Goal: Find specific page/section: Find specific page/section

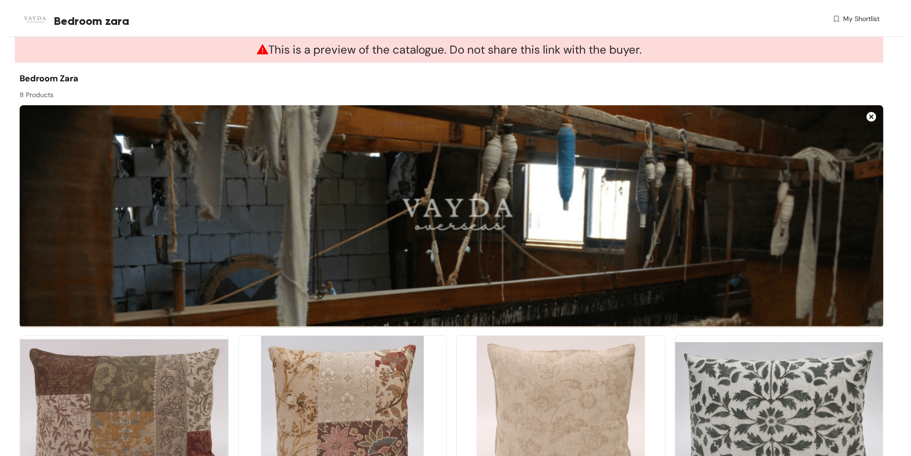
click at [870, 116] on img at bounding box center [872, 117] width 10 height 10
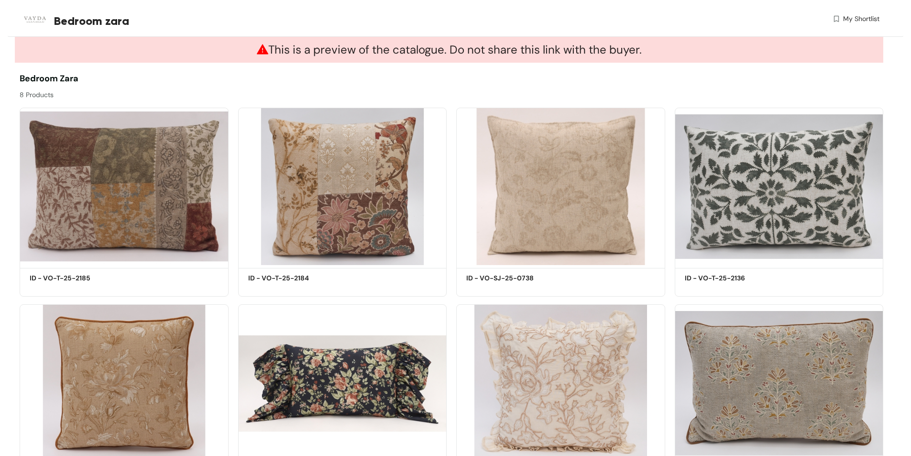
click at [845, 20] on span "My Shortlist" at bounding box center [861, 19] width 36 height 10
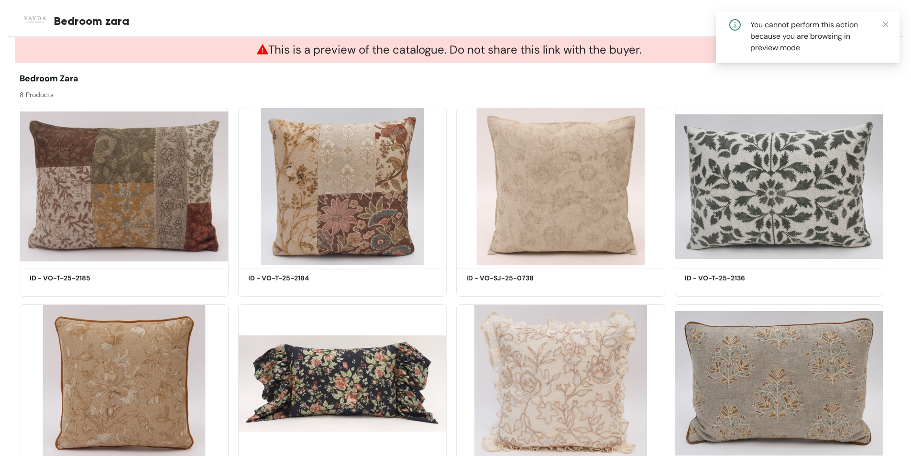
click at [656, 85] on div at bounding box center [667, 86] width 432 height 28
click at [46, 88] on div "8 Products" at bounding box center [236, 92] width 432 height 15
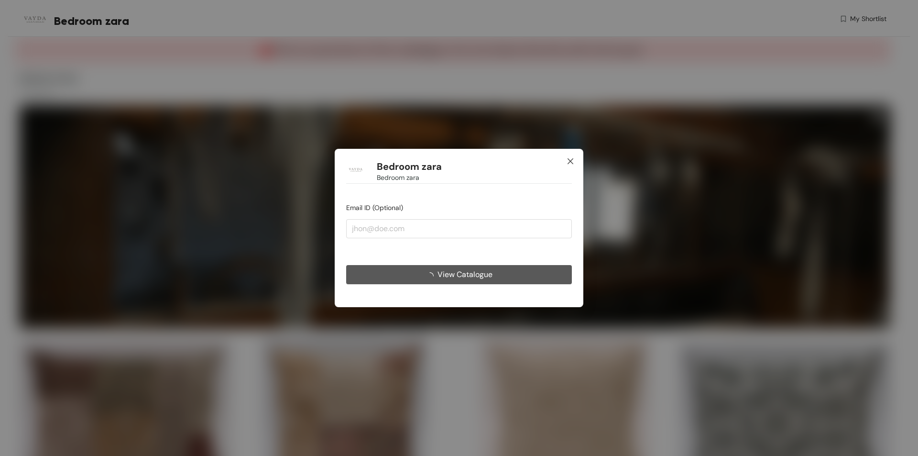
click at [571, 162] on icon "close" at bounding box center [571, 161] width 6 height 6
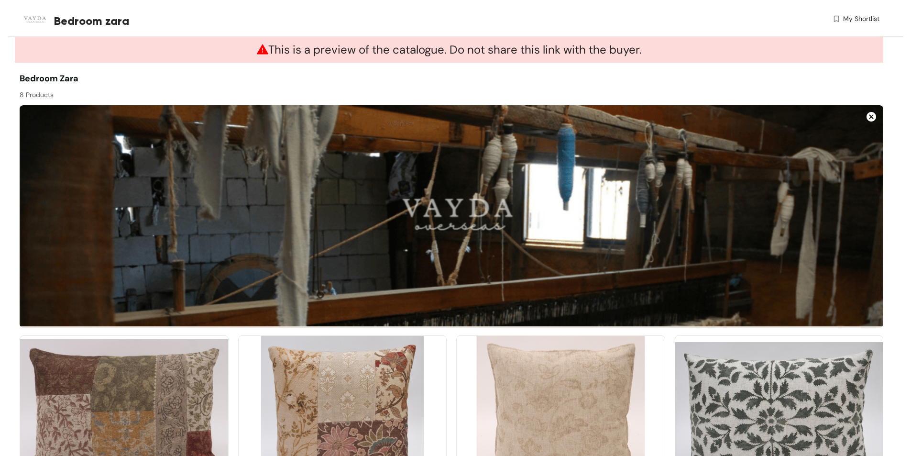
click at [872, 117] on img at bounding box center [872, 117] width 10 height 10
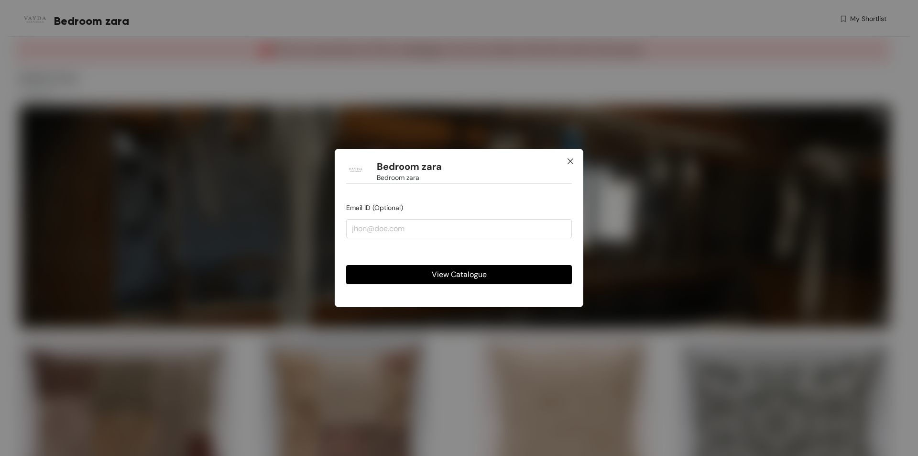
click at [571, 157] on icon "close" at bounding box center [571, 161] width 8 height 8
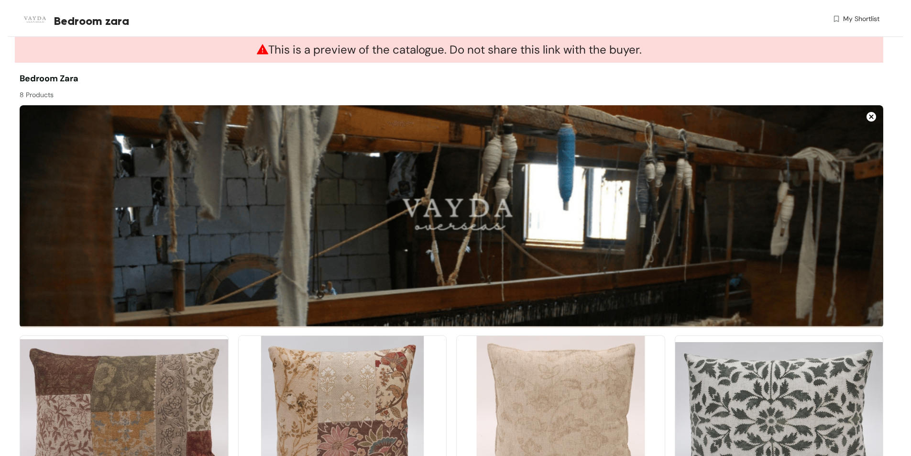
click at [871, 112] on img at bounding box center [872, 117] width 10 height 10
